Goal: Task Accomplishment & Management: Manage account settings

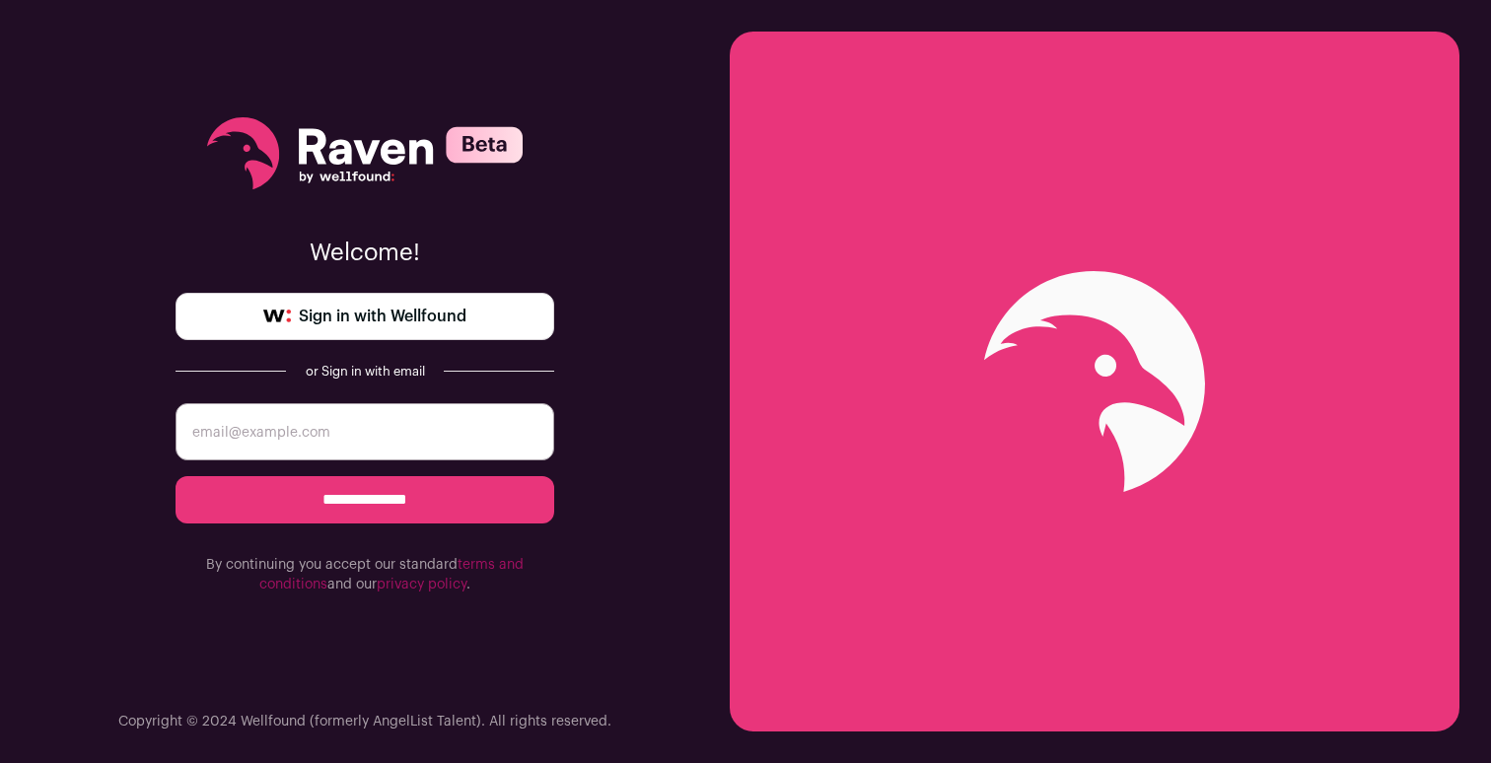
click at [422, 312] on span "Sign in with Wellfound" at bounding box center [383, 317] width 168 height 24
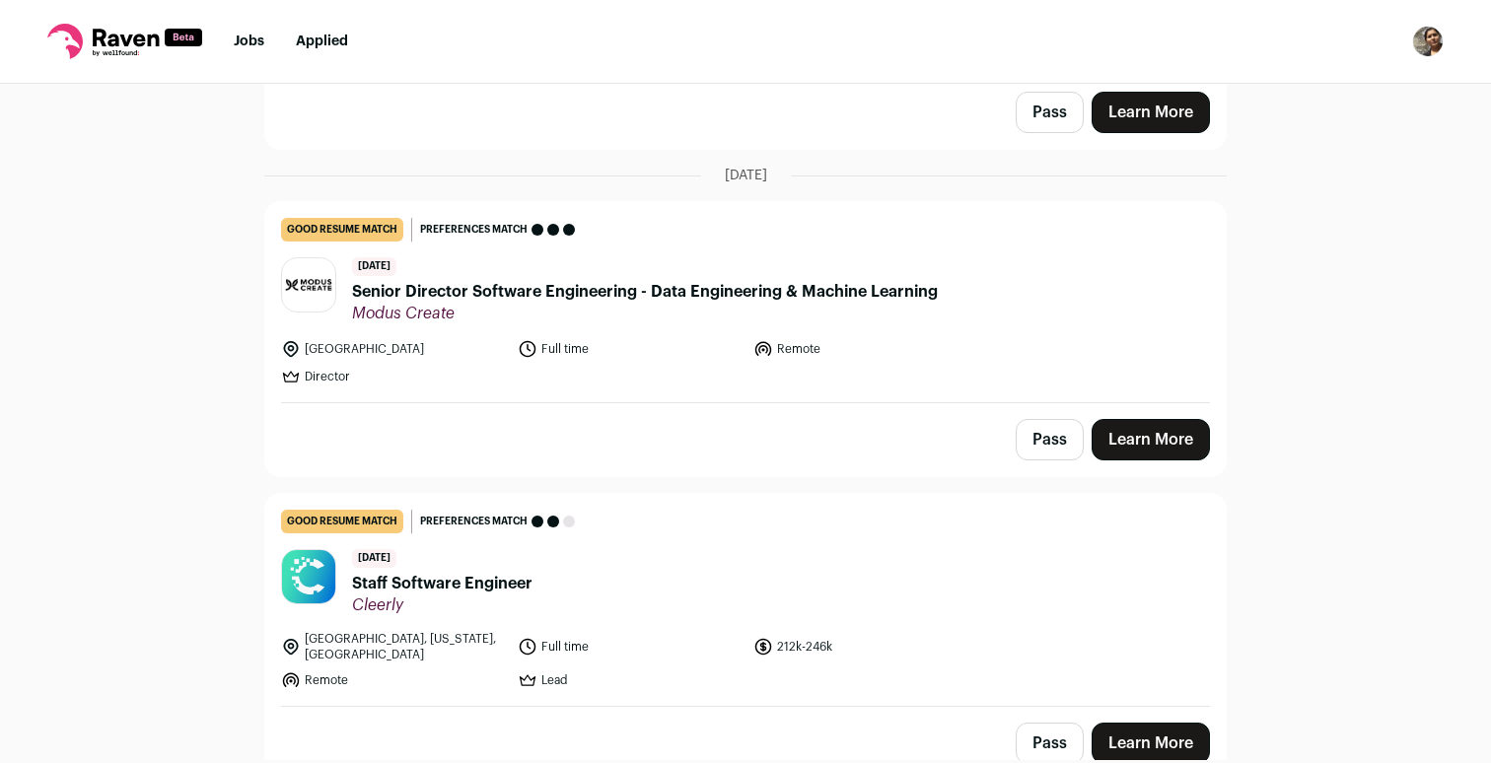
scroll to position [744, 0]
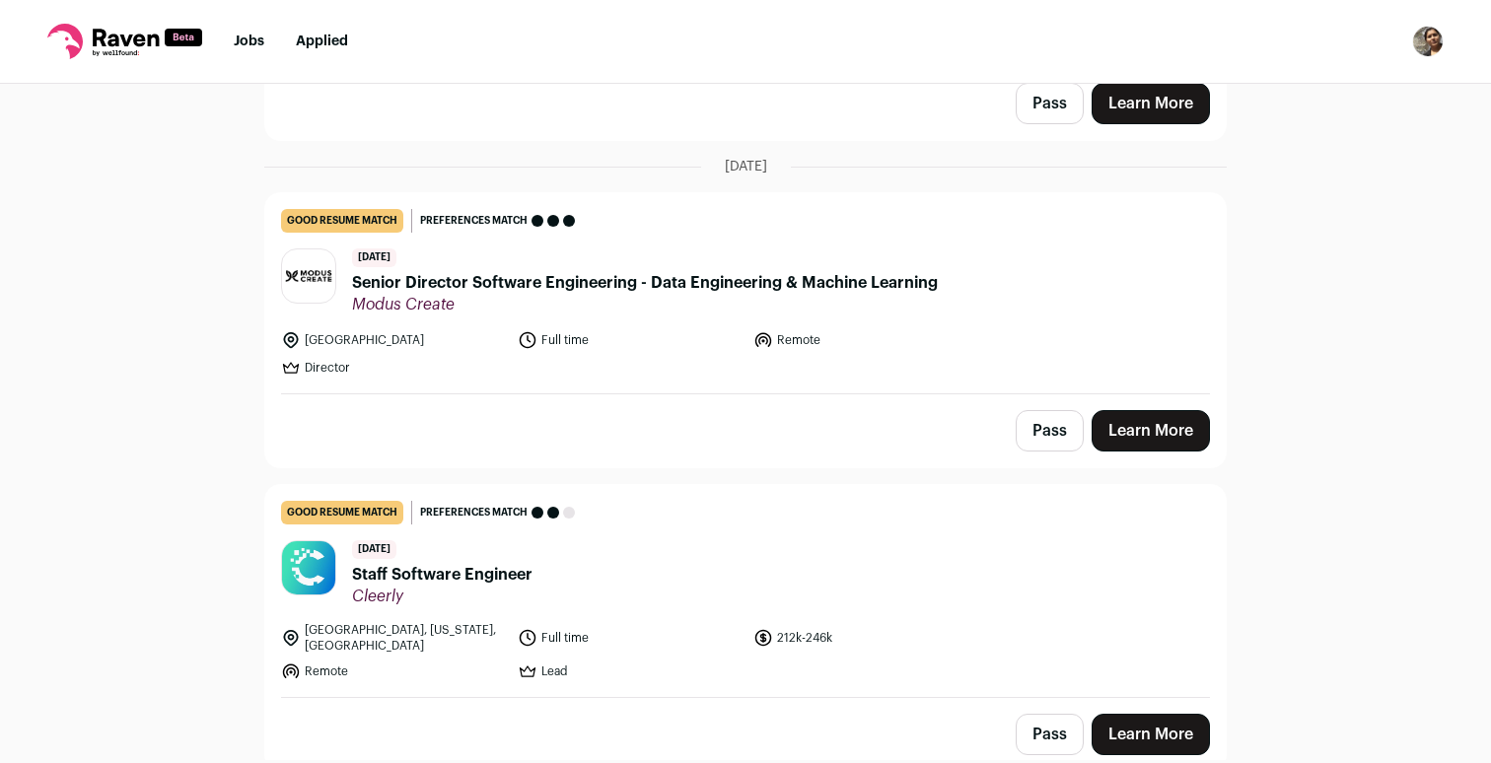
click at [425, 570] on span "Staff Software Engineer" at bounding box center [442, 575] width 180 height 24
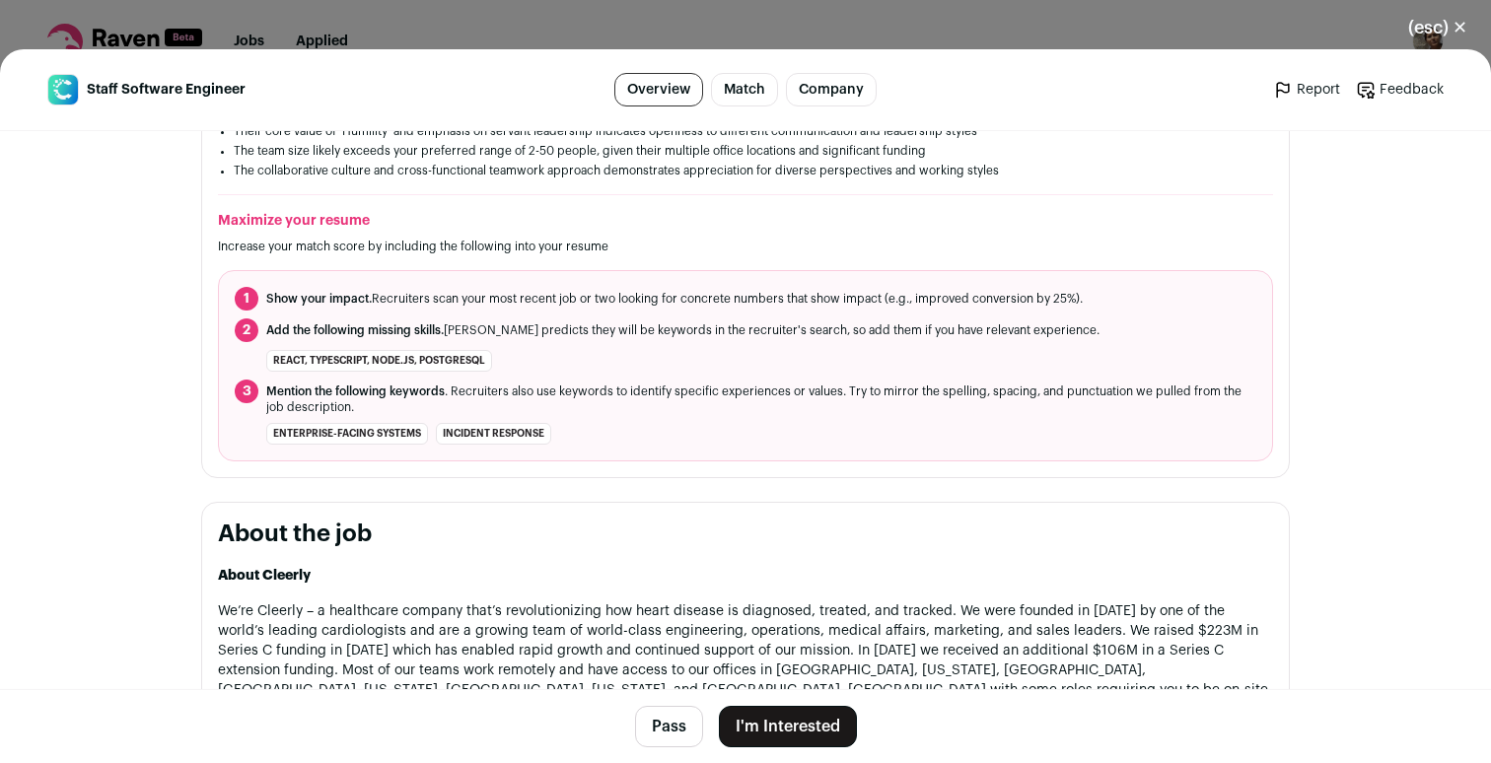
scroll to position [652, 0]
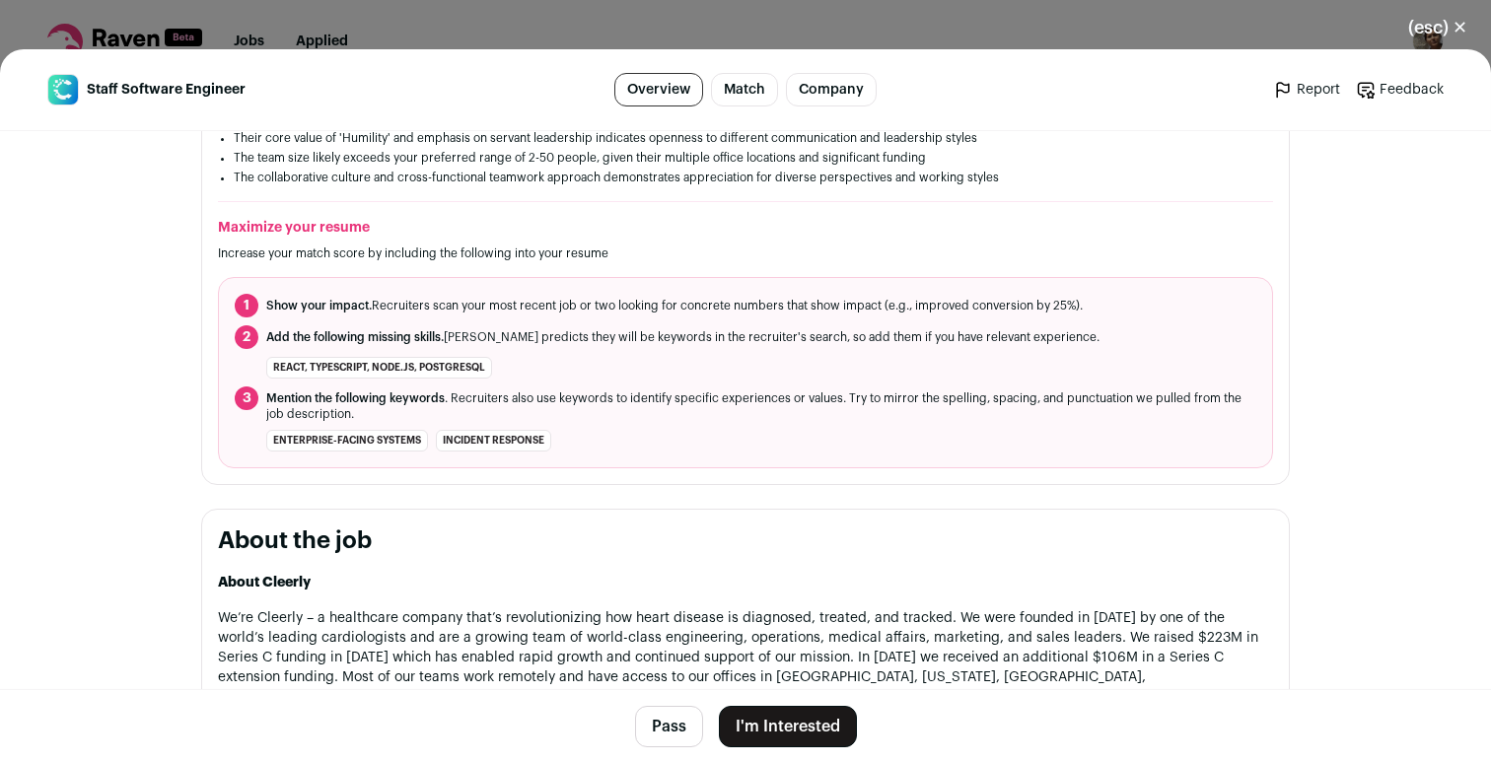
click at [106, 343] on main "Staff Software Engineer Overview Match Company Report Feedback Report Feedback …" at bounding box center [745, 406] width 1491 height 714
click at [1457, 26] on button "(esc) ✕" at bounding box center [1438, 27] width 107 height 43
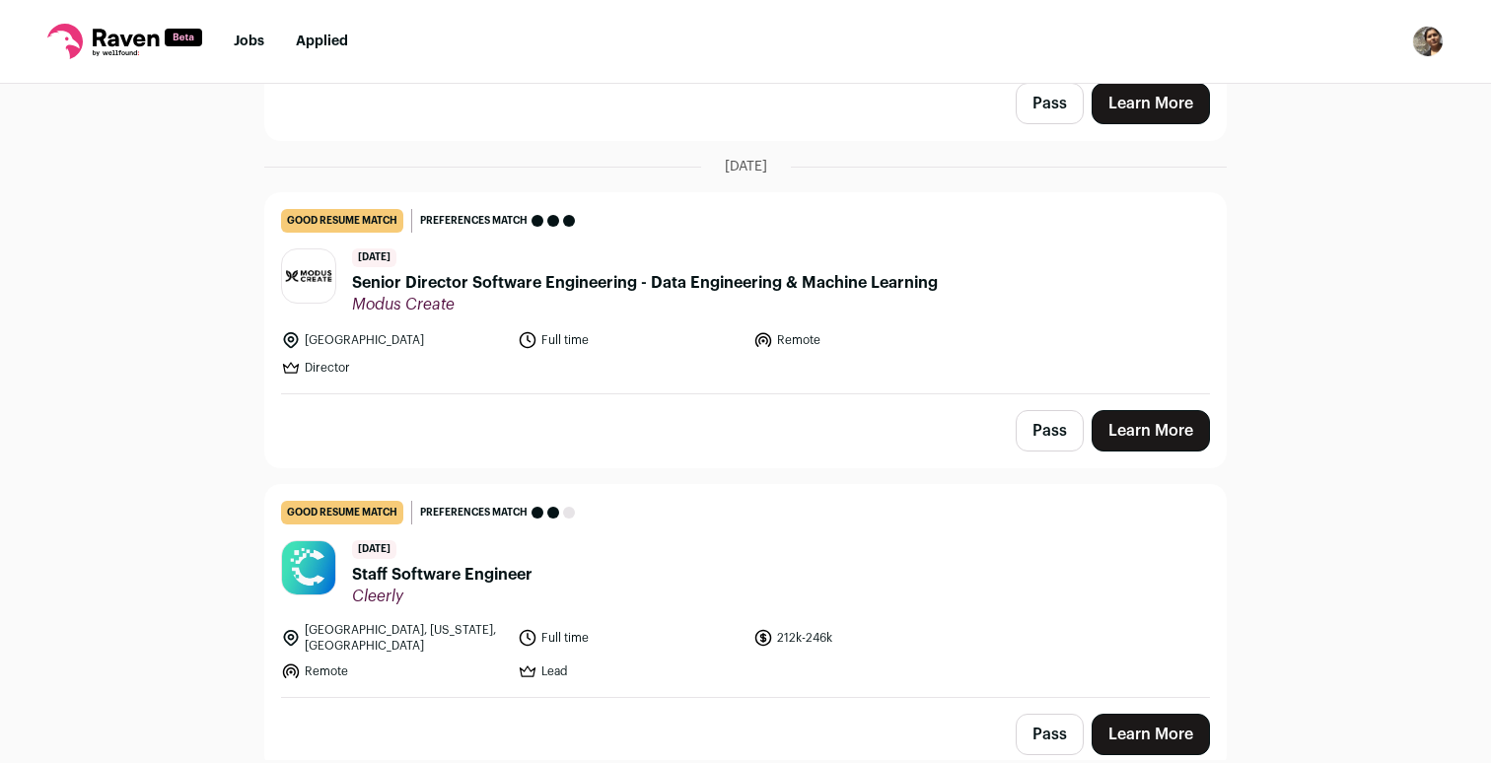
click at [106, 397] on div "Top job picks for you 4 results Hide jobs missing dealbreakers? [DATE] good res…" at bounding box center [745, 422] width 1491 height 677
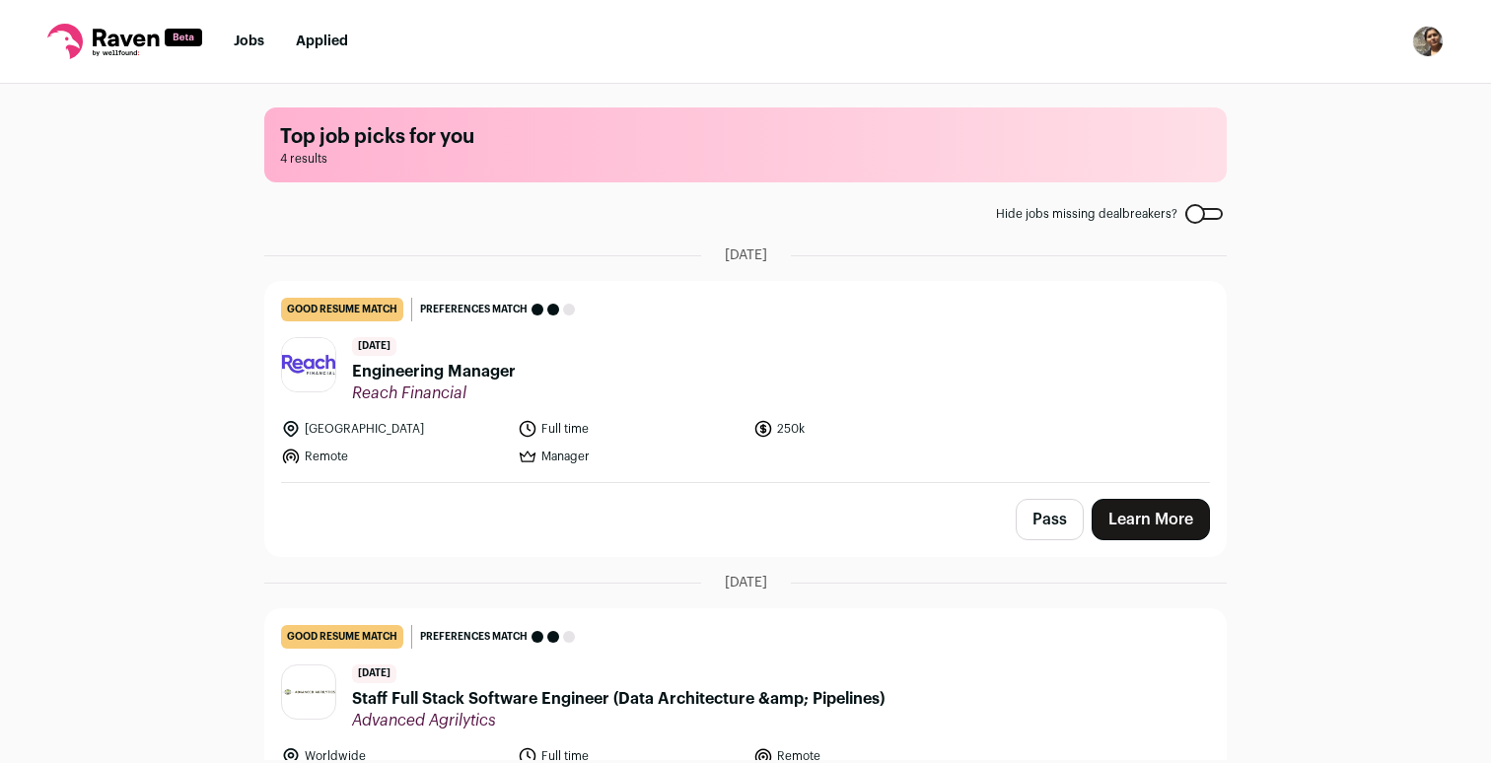
click at [151, 339] on div "Top job picks for you 4 results Hide jobs missing dealbreakers? [DATE] good res…" at bounding box center [745, 422] width 1491 height 677
click at [196, 257] on div "Top job picks for you 4 results Hide jobs missing dealbreakers? [DATE] good res…" at bounding box center [745, 422] width 1491 height 677
